Goal: Task Accomplishment & Management: Complete application form

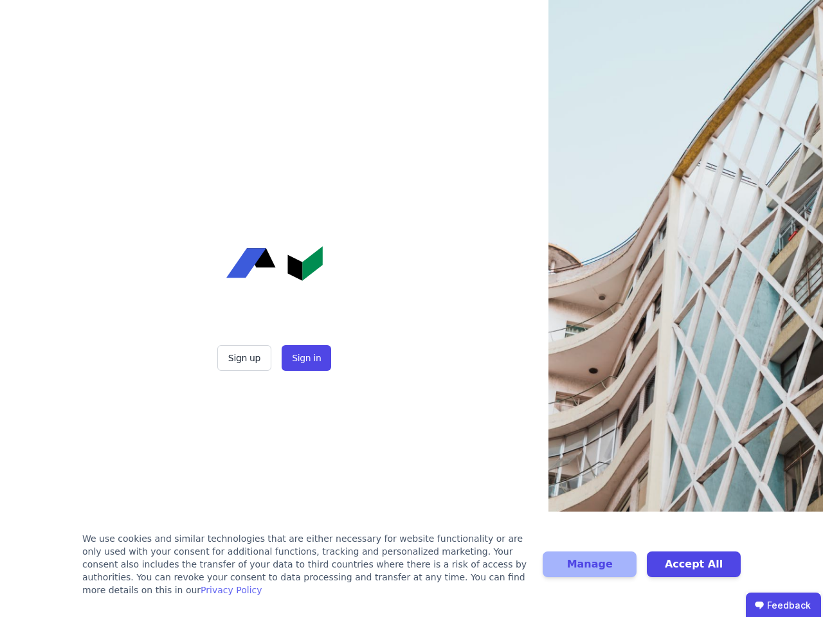
click at [412, 309] on div "Sign up Sign in" at bounding box center [275, 308] width 322 height 617
click at [246, 358] on button "Sign up" at bounding box center [244, 358] width 54 height 26
click at [305, 358] on button "Sign in" at bounding box center [307, 358] width 50 height 26
click at [412, 571] on div "We use cookies and similar technologies that are either necessary for website f…" at bounding box center [304, 565] width 445 height 64
click at [590, 571] on button "Manage" at bounding box center [590, 565] width 94 height 26
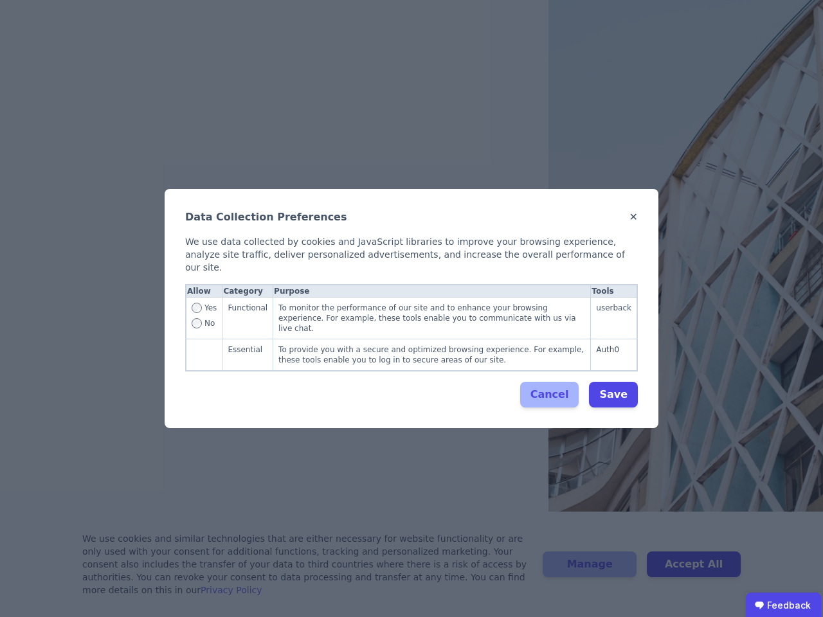
click at [694, 571] on div "Data Collection Preferences ✕ We use data collected by cookies and JavaScript l…" at bounding box center [411, 308] width 823 height 617
click at [783, 605] on ubdiv "Feedback" at bounding box center [783, 606] width 75 height 26
